Goal: Task Accomplishment & Management: Use online tool/utility

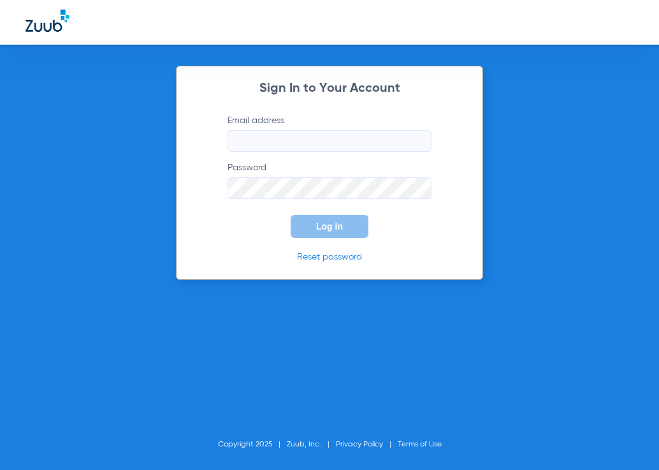
click at [240, 138] on input "Email address" at bounding box center [330, 141] width 204 height 22
click at [243, 150] on input "Email address Required" at bounding box center [330, 141] width 204 height 22
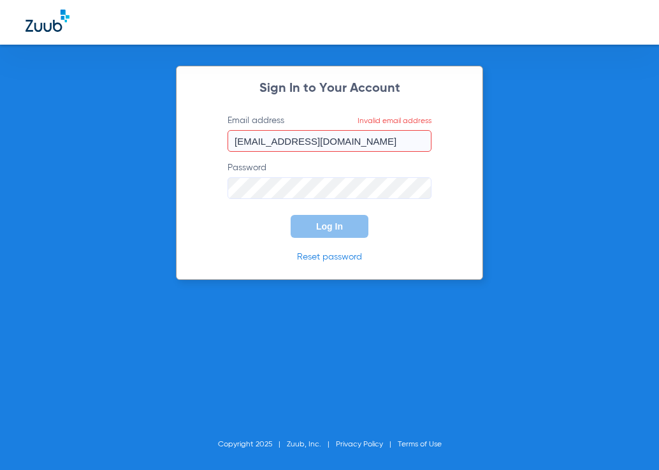
click at [238, 136] on input "[EMAIL_ADDRESS][DOMAIN_NAME]" at bounding box center [330, 141] width 204 height 22
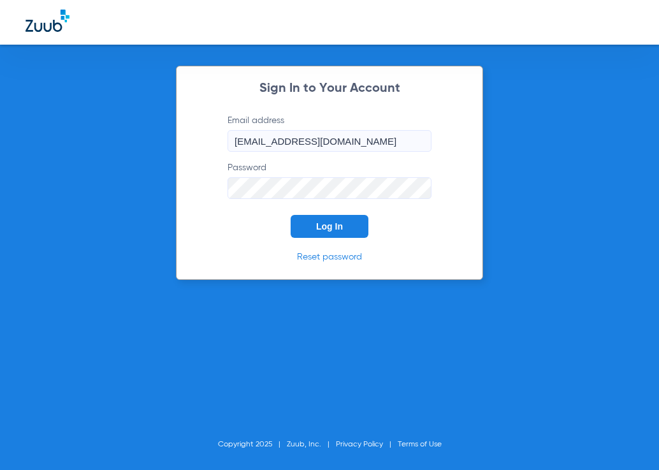
type input "[EMAIL_ADDRESS][DOMAIN_NAME]"
click at [329, 228] on span "Log In" at bounding box center [329, 226] width 27 height 10
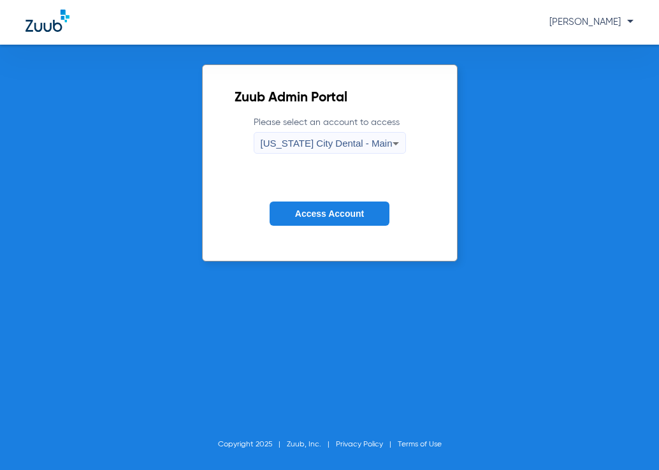
click at [304, 206] on button "Access Account" at bounding box center [330, 213] width 120 height 25
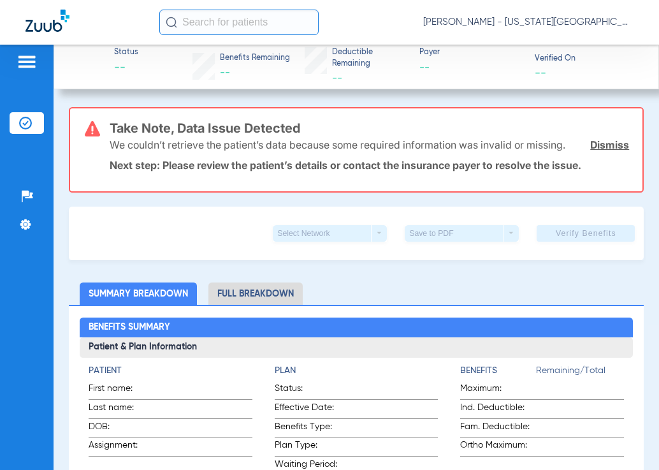
click at [33, 60] on img at bounding box center [27, 61] width 20 height 15
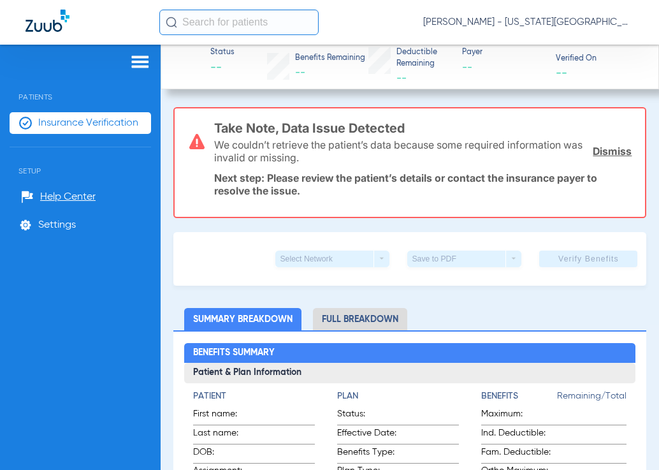
click at [75, 127] on span "Insurance Verification" at bounding box center [88, 123] width 100 height 13
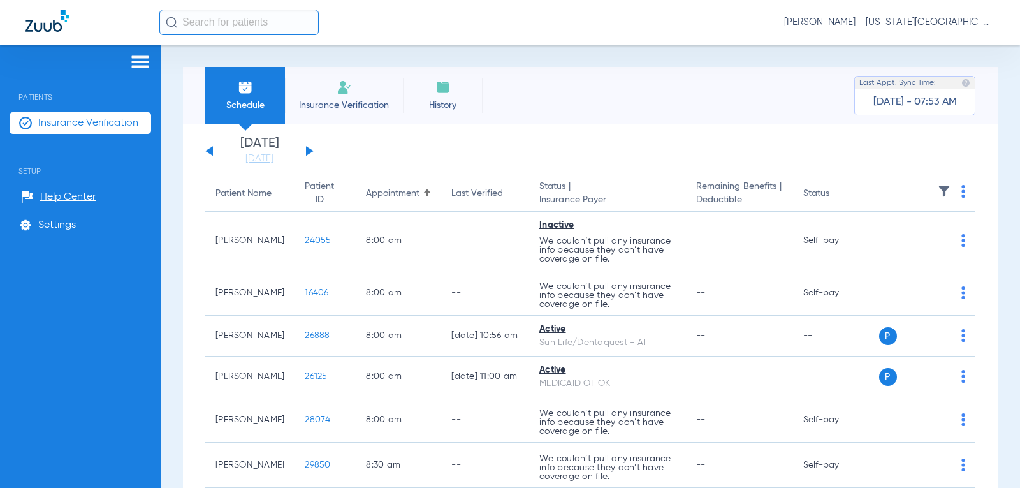
click at [658, 196] on img at bounding box center [963, 191] width 4 height 13
click at [658, 196] on div at bounding box center [510, 244] width 1020 height 488
click at [658, 187] on img at bounding box center [944, 191] width 13 height 13
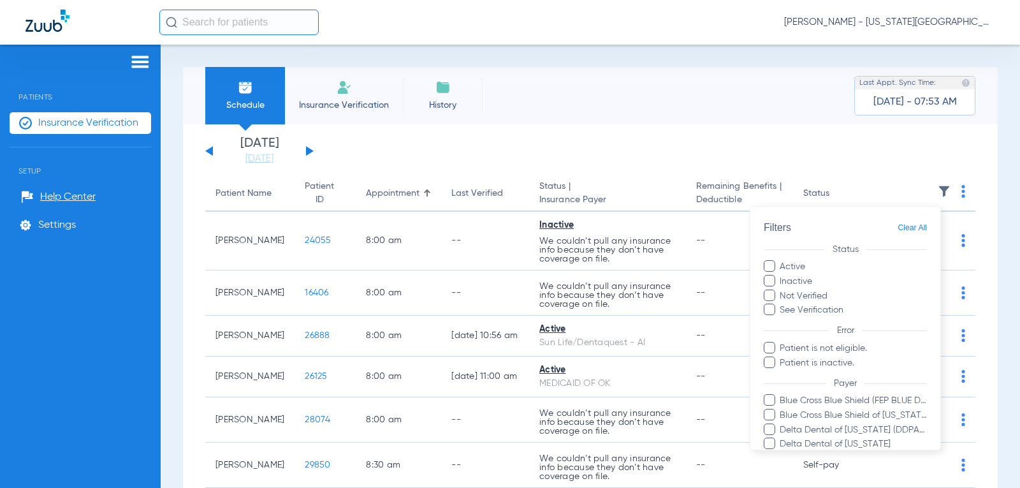
click at [658, 194] on div at bounding box center [510, 244] width 1020 height 488
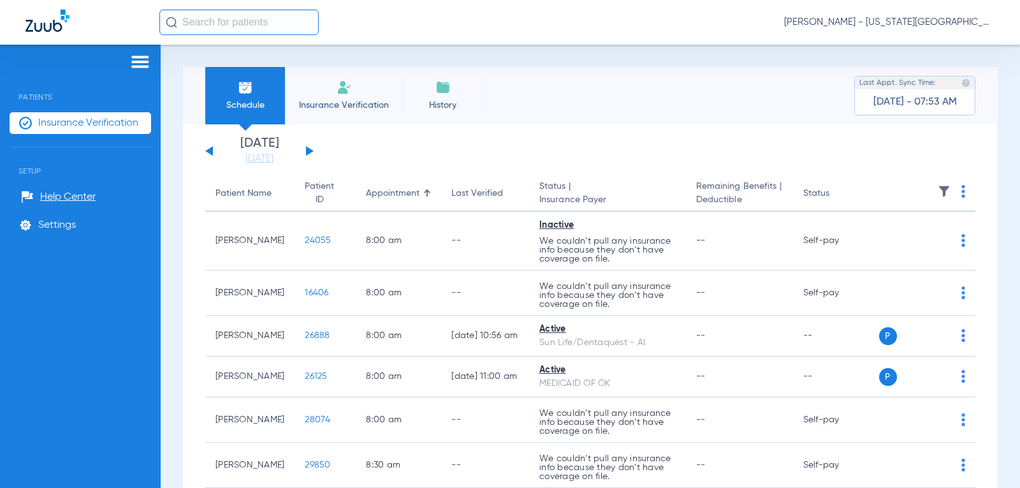
click at [658, 193] on img at bounding box center [944, 191] width 13 height 13
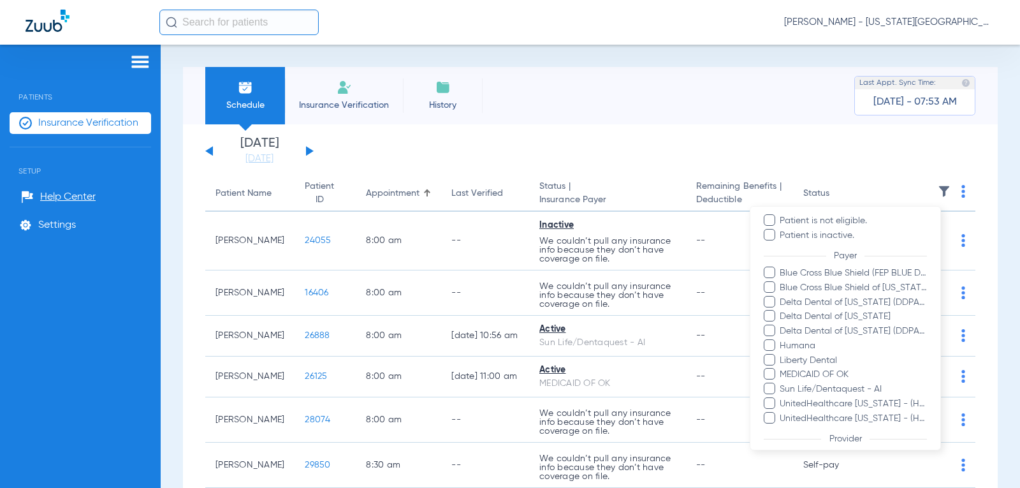
scroll to position [191, 0]
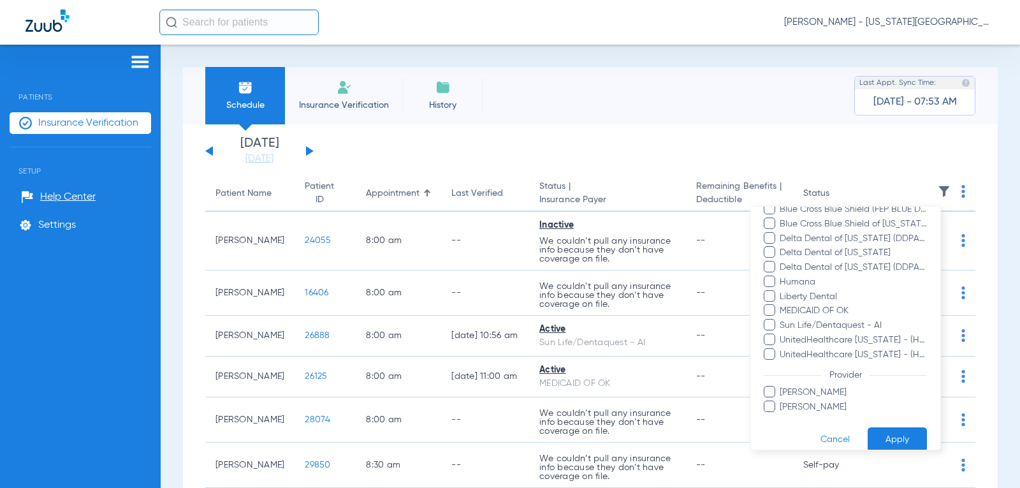
click at [658, 295] on span at bounding box center [769, 294] width 11 height 11
click at [658, 305] on input "Liberty Dental" at bounding box center [781, 305] width 0 height 0
click at [658, 305] on span at bounding box center [769, 309] width 11 height 11
click at [658, 319] on input "MEDICAID OF OK" at bounding box center [781, 319] width 0 height 0
click at [658, 328] on span at bounding box center [769, 324] width 11 height 11
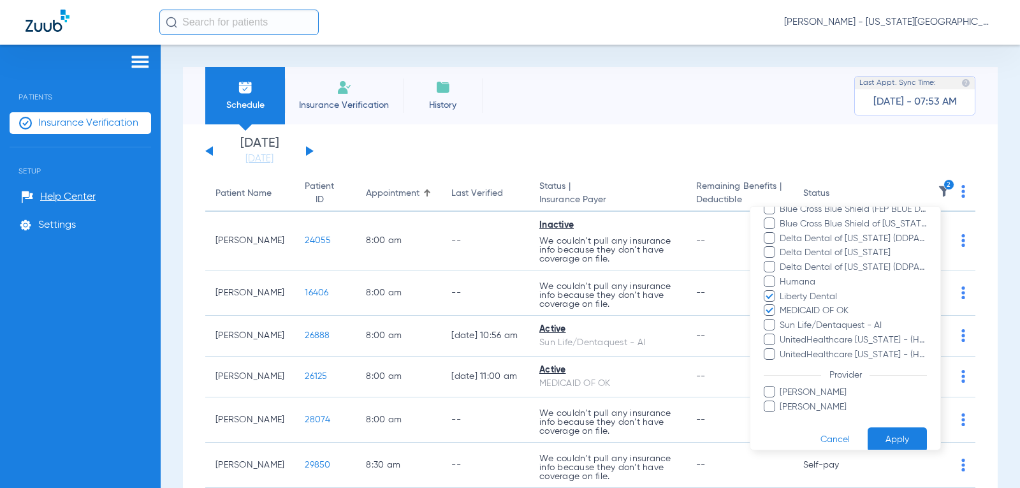
click at [658, 334] on input "Sun Life/Dentaquest - AI" at bounding box center [781, 334] width 0 height 0
click at [658, 443] on button "Apply" at bounding box center [896, 438] width 59 height 25
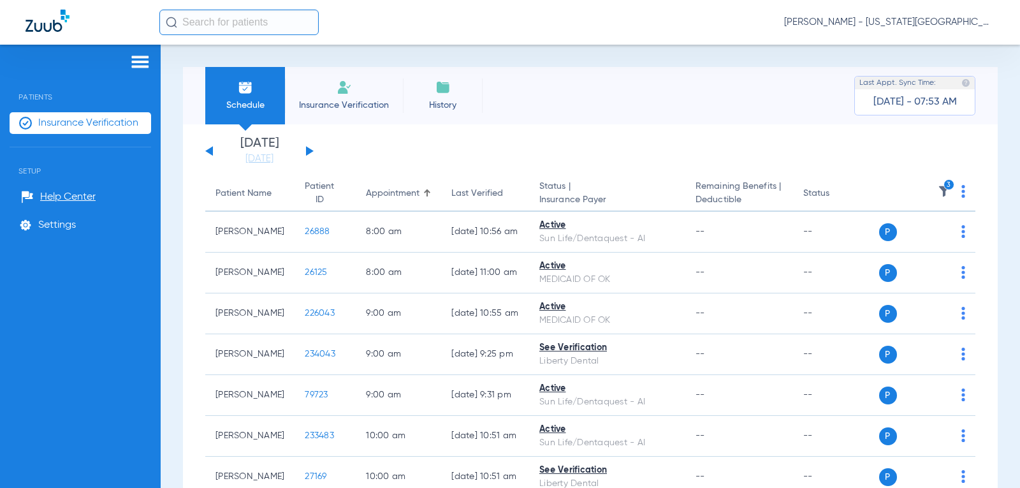
click at [658, 191] on th "3" at bounding box center [927, 194] width 97 height 36
click at [658, 198] on img at bounding box center [963, 191] width 4 height 13
click at [658, 245] on span "Verify All" at bounding box center [906, 244] width 76 height 9
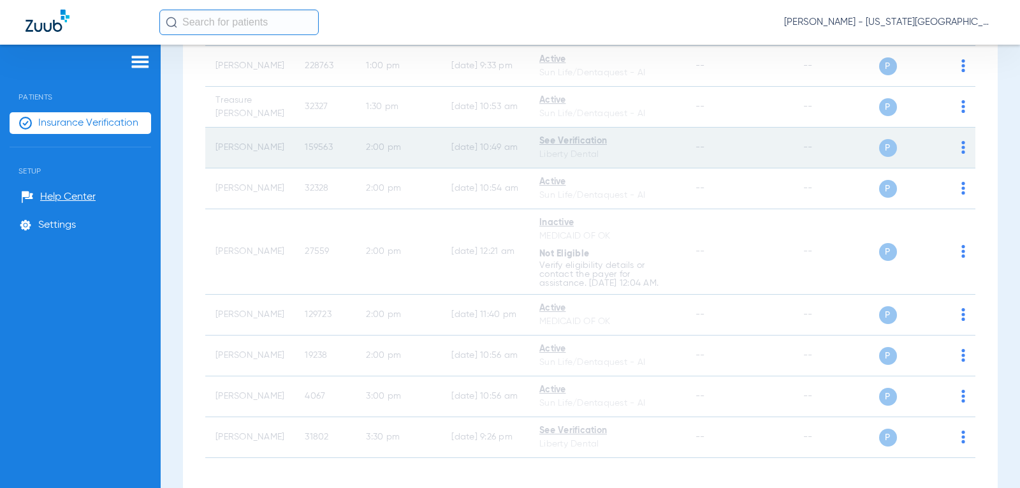
scroll to position [658, 0]
